Goal: Task Accomplishment & Management: Use online tool/utility

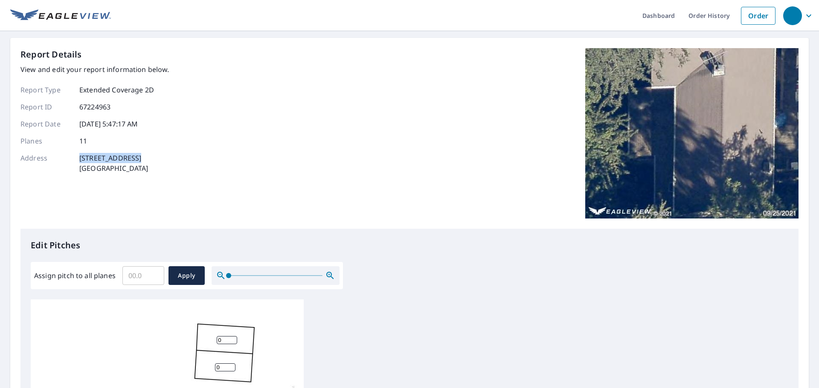
drag, startPoint x: 80, startPoint y: 158, endPoint x: 135, endPoint y: 162, distance: 55.6
click at [135, 162] on p "[STREET_ADDRESS]" at bounding box center [113, 163] width 69 height 20
copy p "[STREET_ADDRESS]"
drag, startPoint x: 156, startPoint y: 277, endPoint x: 66, endPoint y: 274, distance: 90.4
click at [122, 274] on input "0.3" at bounding box center [143, 276] width 42 height 24
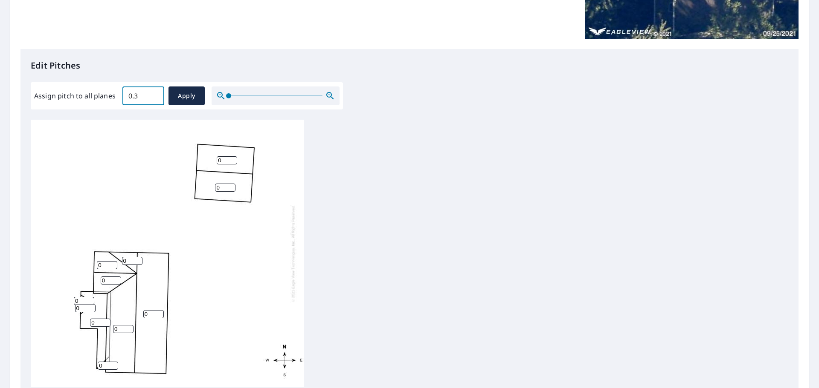
scroll to position [116, 0]
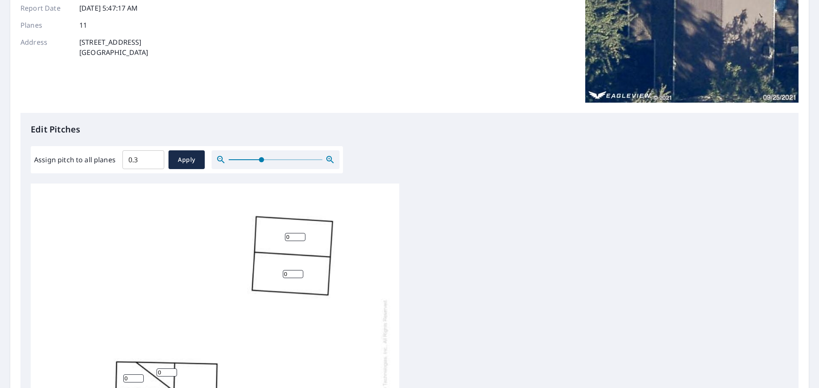
drag, startPoint x: 229, startPoint y: 160, endPoint x: 261, endPoint y: 164, distance: 31.8
click at [261, 162] on span at bounding box center [261, 159] width 5 height 5
drag, startPoint x: 151, startPoint y: 162, endPoint x: 128, endPoint y: 162, distance: 23.9
click at [128, 162] on input "0" at bounding box center [143, 160] width 42 height 24
click at [156, 157] on input "0.1" at bounding box center [143, 160] width 42 height 24
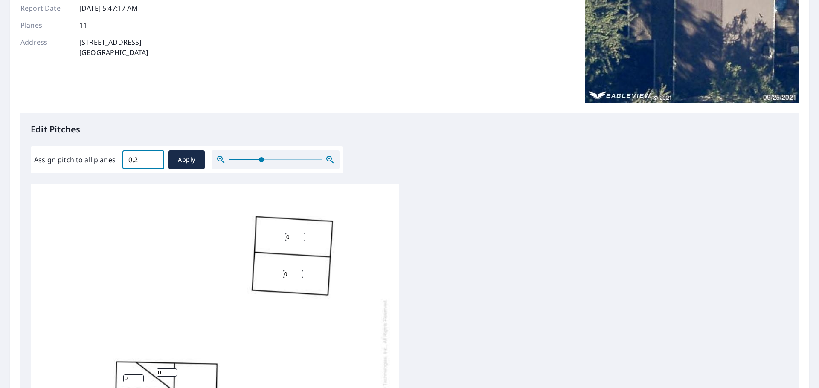
click at [156, 157] on input "0.2" at bounding box center [143, 160] width 42 height 24
click at [156, 157] on input "0.3" at bounding box center [143, 160] width 42 height 24
click at [156, 157] on input "0.4" at bounding box center [143, 160] width 42 height 24
click at [156, 157] on input "0.5" at bounding box center [143, 160] width 42 height 24
click at [134, 161] on input "0.5" at bounding box center [143, 160] width 42 height 24
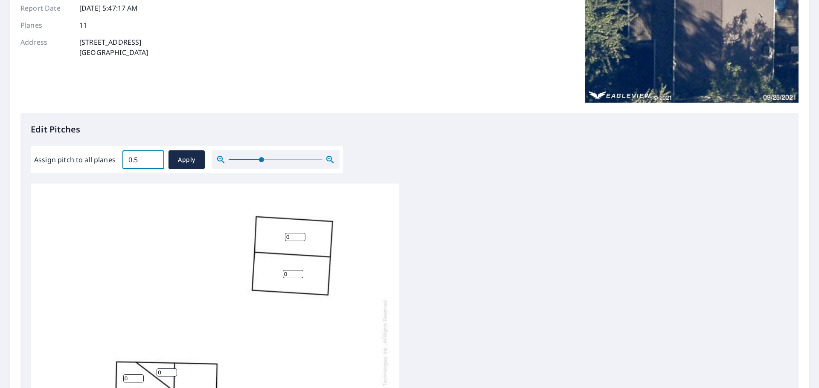
click at [134, 161] on input "0.5" at bounding box center [143, 160] width 42 height 24
type input "7"
click at [167, 159] on div "7 ​ Apply" at bounding box center [163, 160] width 82 height 19
click at [171, 159] on button "Apply" at bounding box center [186, 160] width 36 height 19
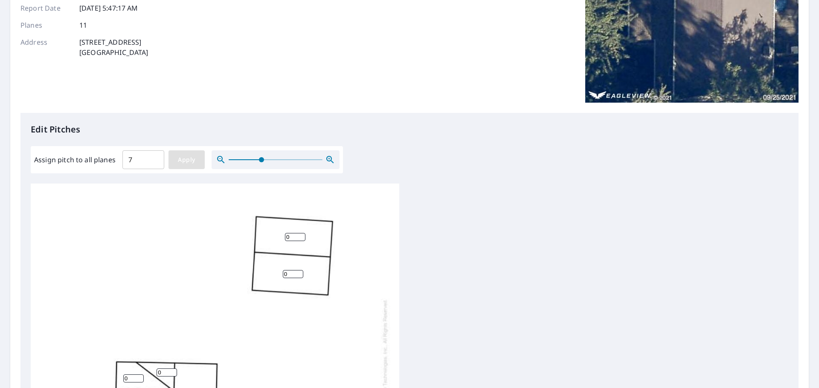
type input "7"
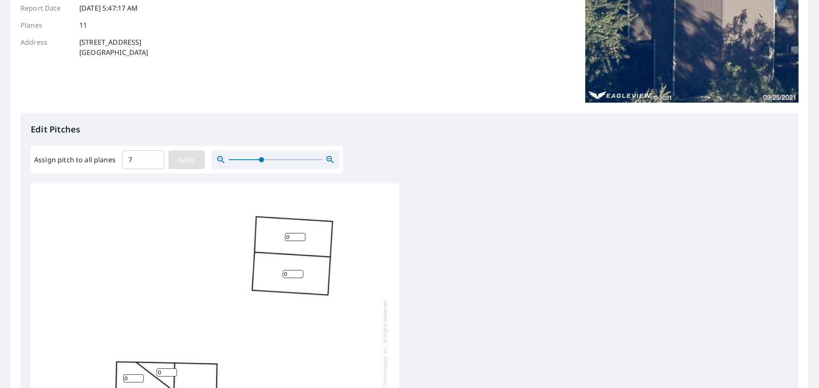
type input "7"
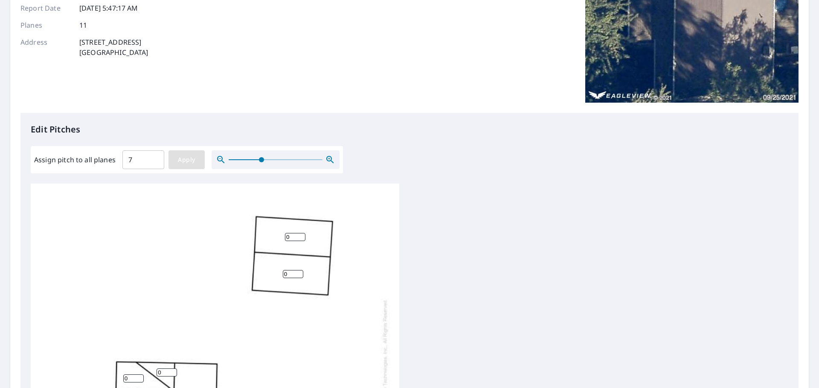
type input "7"
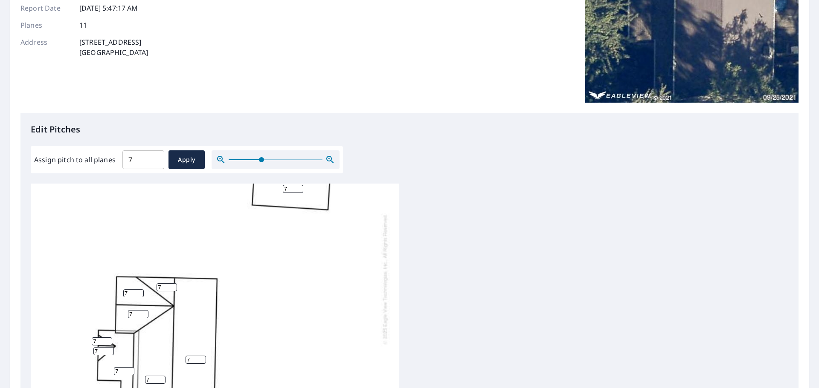
scroll to position [102, 0]
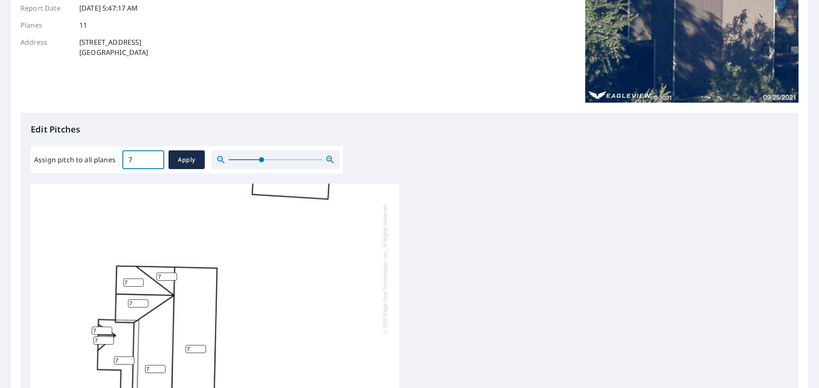
click at [141, 171] on input "7" at bounding box center [143, 160] width 42 height 24
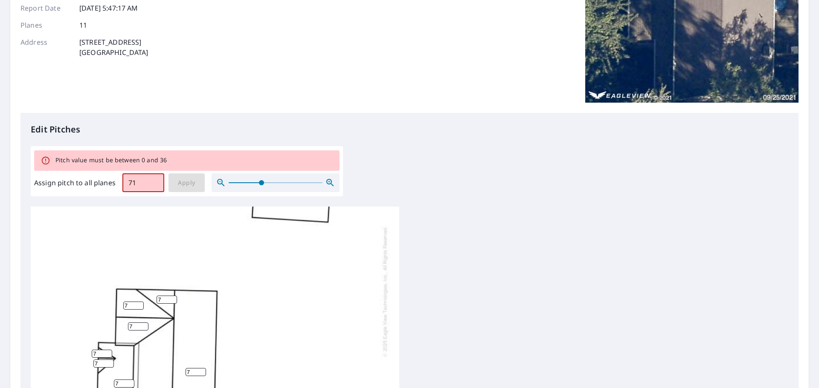
type input "7"
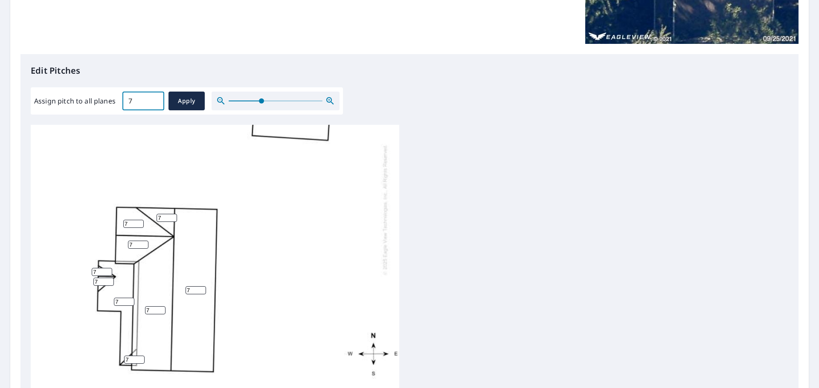
scroll to position [256, 0]
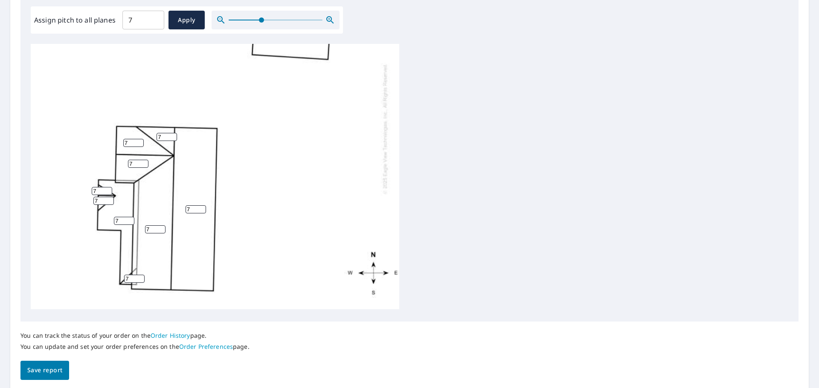
click at [291, 226] on div "7 7 7 7 7 7 7 7 7 7 7" at bounding box center [215, 129] width 368 height 362
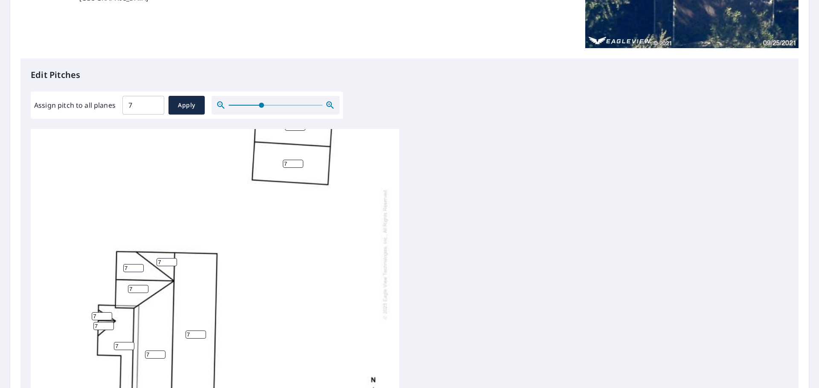
scroll to position [85, 0]
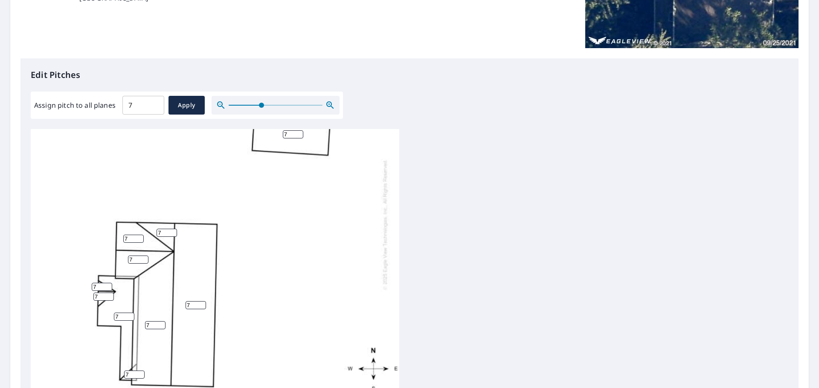
click at [190, 304] on input "7" at bounding box center [196, 305] width 20 height 8
click at [199, 303] on input "8" at bounding box center [196, 305] width 20 height 8
click at [200, 307] on input "7" at bounding box center [196, 305] width 20 height 8
click at [200, 307] on input "6" at bounding box center [196, 305] width 20 height 8
type input "7"
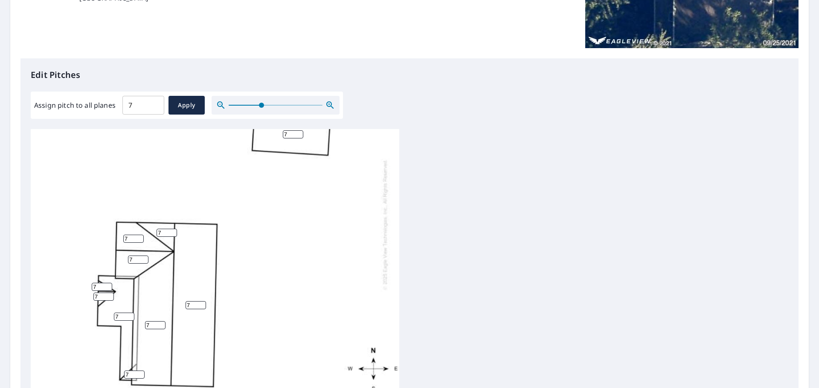
click at [200, 303] on input "7" at bounding box center [196, 305] width 20 height 8
drag, startPoint x: 34, startPoint y: 104, endPoint x: 123, endPoint y: 100, distance: 89.6
click at [115, 101] on div "Assign pitch to all planes 7 ​ Apply" at bounding box center [187, 105] width 312 height 27
copy label "Assign pitch to all planes"
drag, startPoint x: 350, startPoint y: 80, endPoint x: 354, endPoint y: 84, distance: 4.8
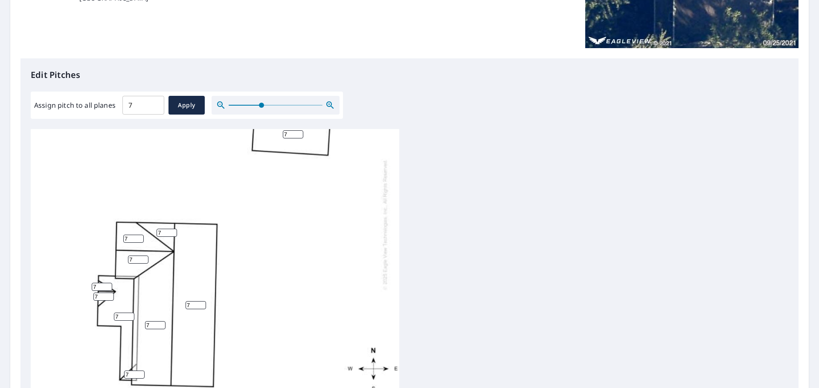
click at [352, 82] on div "Edit Pitches Assign pitch to all planes 7 ​ Apply 7 7 7 7 7 7 7 7 7 7 7" at bounding box center [409, 232] width 778 height 349
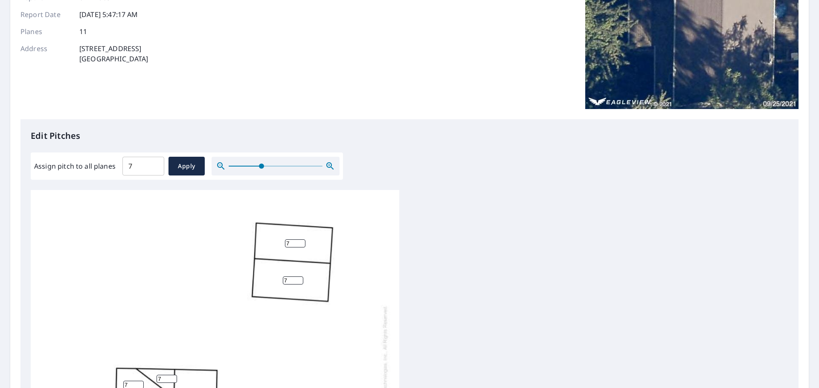
scroll to position [256, 0]
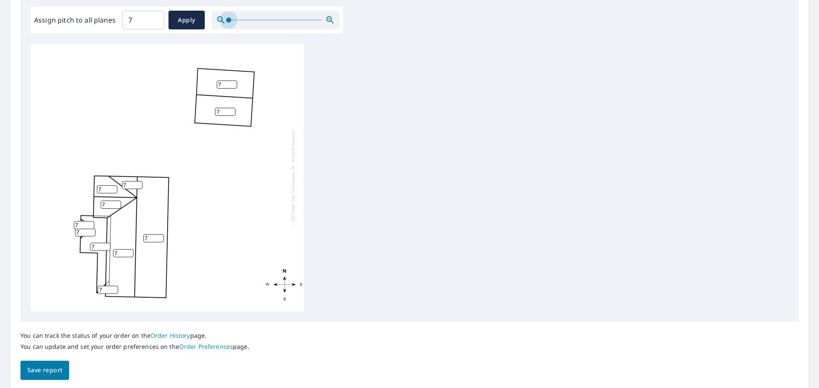
drag, startPoint x: 260, startPoint y: 26, endPoint x: 188, endPoint y: 119, distance: 117.6
click at [157, 59] on div "Edit Pitches Assign pitch to all planes 7 ​ Apply 7 7 7 7 7 7 7 7 7 7 7" at bounding box center [409, 147] width 778 height 349
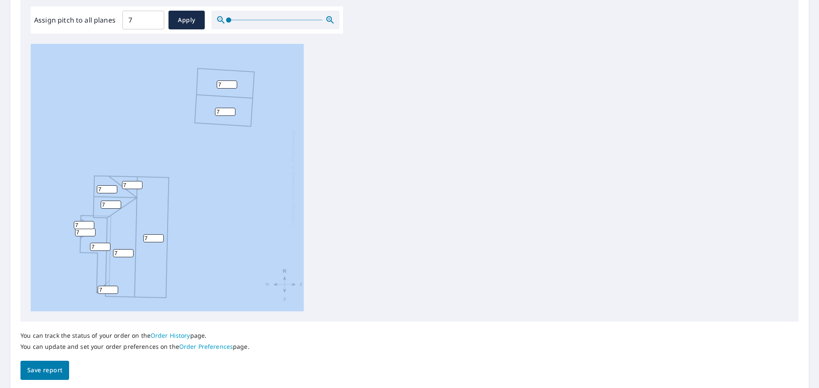
drag, startPoint x: 219, startPoint y: 162, endPoint x: 379, endPoint y: 249, distance: 181.5
click at [365, 183] on div "7 7 7 7 7 7 7 7 7 7 7" at bounding box center [409, 178] width 757 height 268
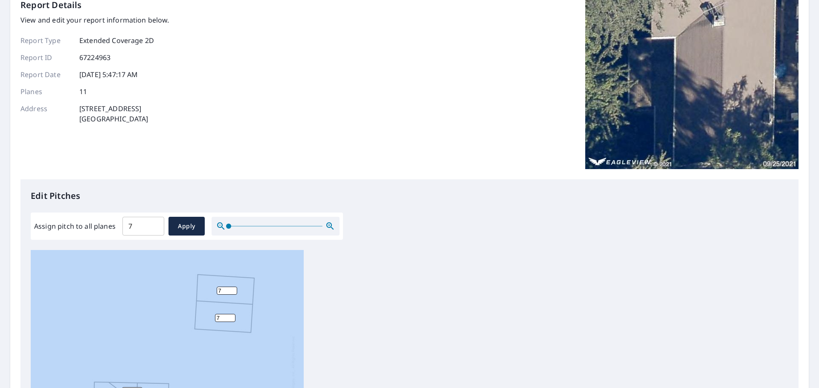
scroll to position [0, 0]
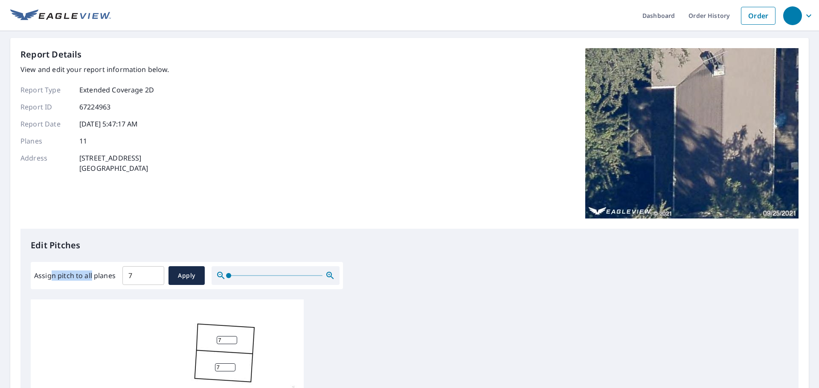
drag, startPoint x: 51, startPoint y: 274, endPoint x: 95, endPoint y: 279, distance: 44.6
click at [94, 280] on label "Assign pitch to all planes" at bounding box center [74, 276] width 81 height 10
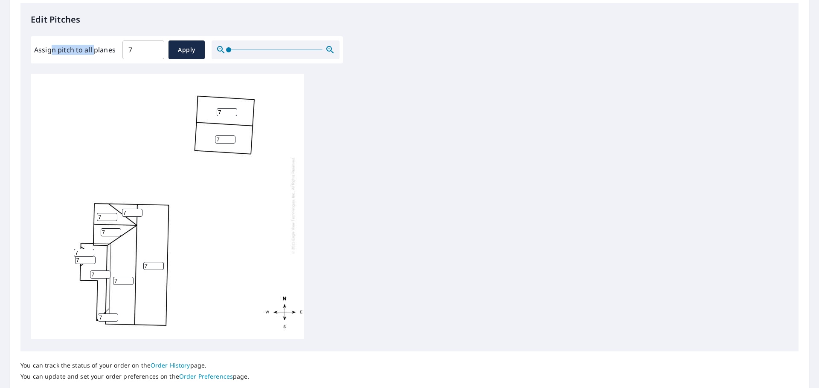
scroll to position [256, 0]
